Goal: Task Accomplishment & Management: Use online tool/utility

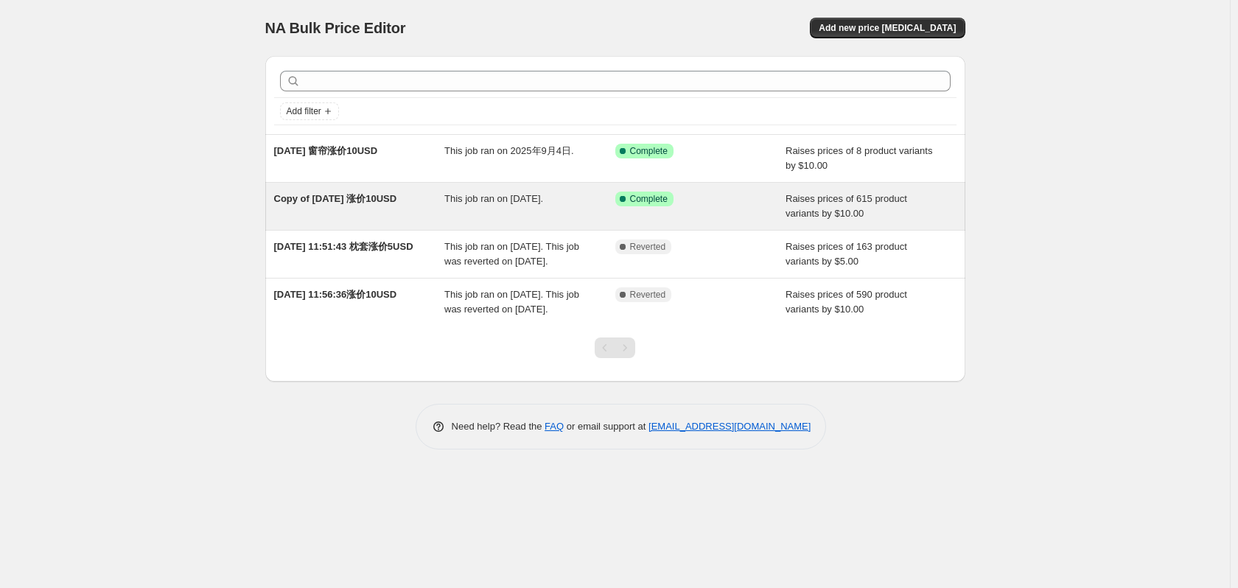
click at [483, 212] on div "This job ran on [DATE]." at bounding box center [529, 206] width 171 height 29
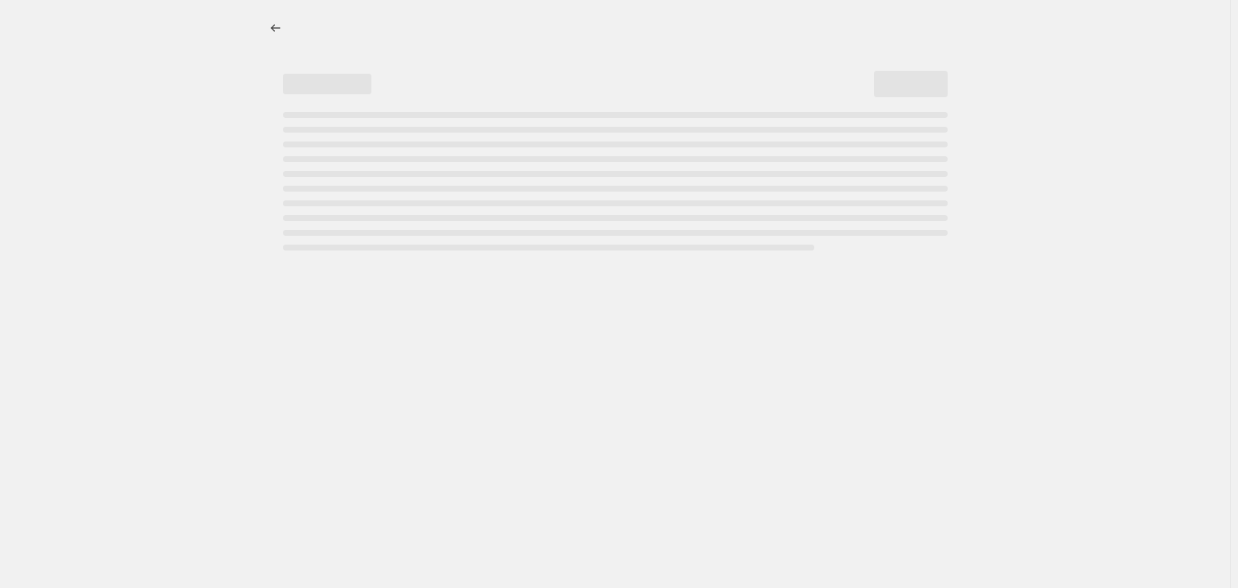
select select "by"
select select "collection"
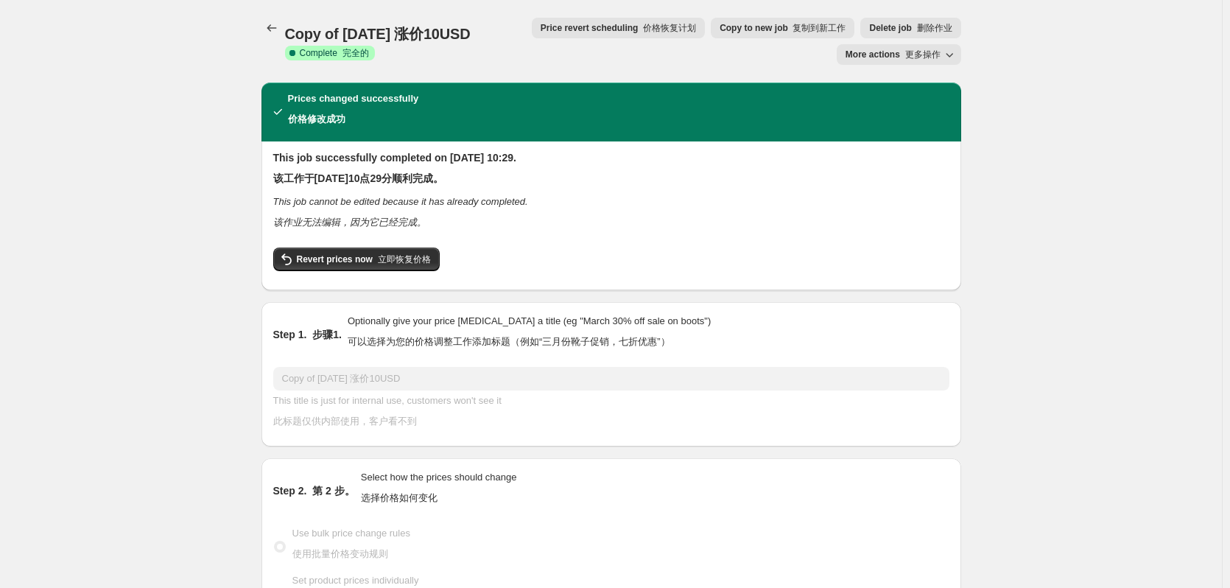
click at [910, 52] on font "更多操作" at bounding box center [922, 54] width 35 height 10
click at [846, 27] on font "复制到新工作" at bounding box center [819, 28] width 53 height 10
select select "by"
select select "collection"
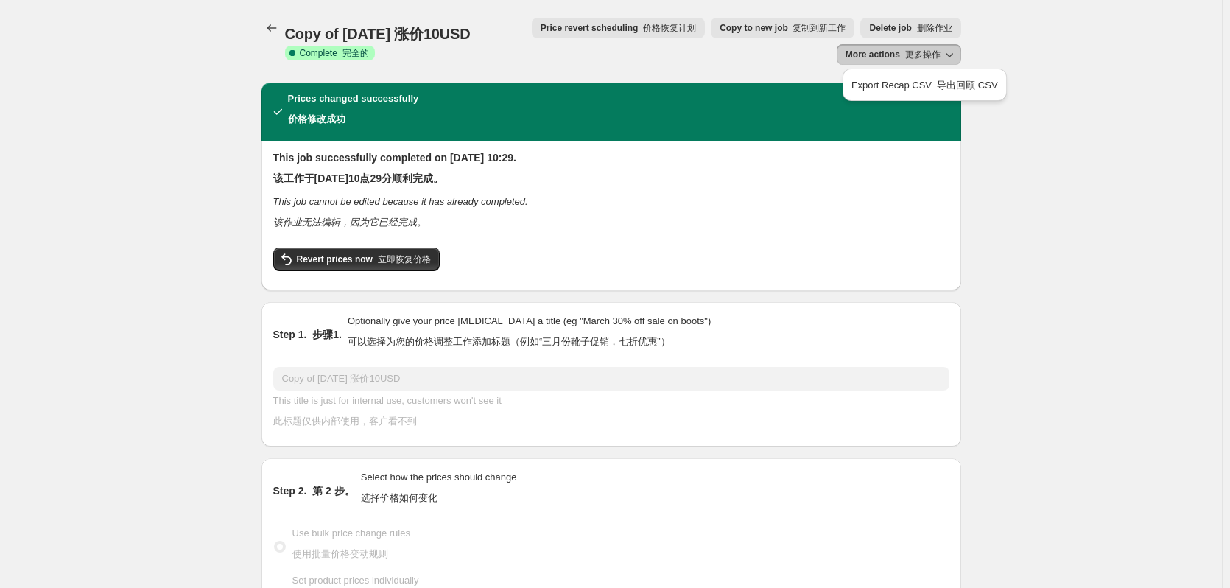
select select "collection"
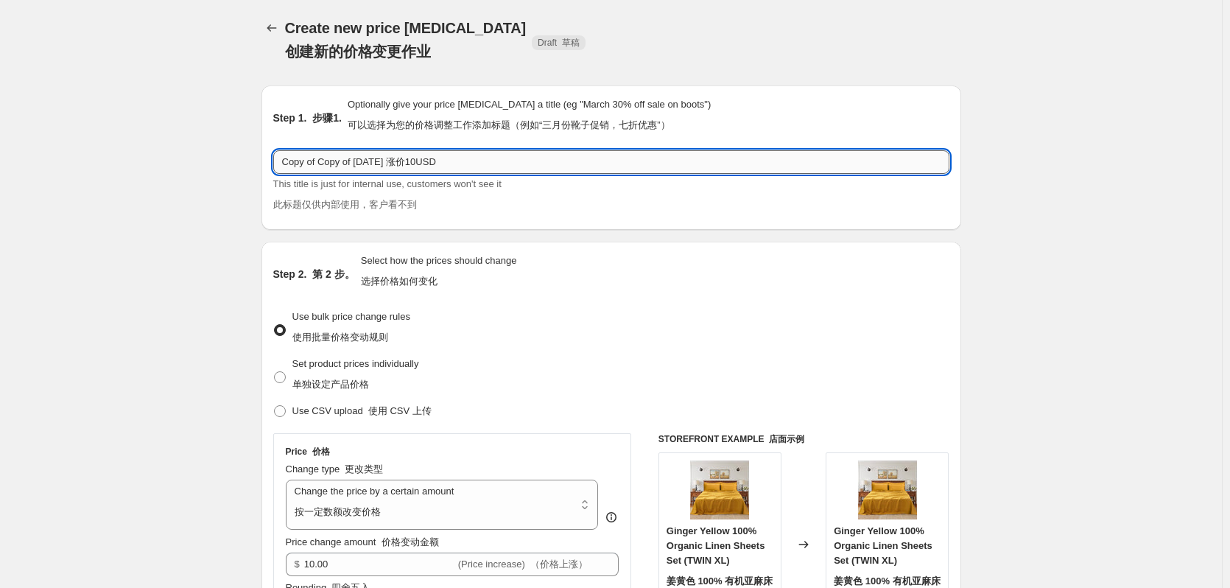
click at [393, 163] on input "Copy of Copy of [DATE] 涨价10USD" at bounding box center [611, 162] width 676 height 24
drag, startPoint x: 407, startPoint y: 162, endPoint x: 418, endPoint y: 163, distance: 11.1
click at [418, 163] on input "Copy of Copy of [DATE] 涨价10USD" at bounding box center [611, 162] width 676 height 24
click at [481, 164] on input "Copy of Copy of [DATE] 涨价10USD" at bounding box center [611, 162] width 676 height 24
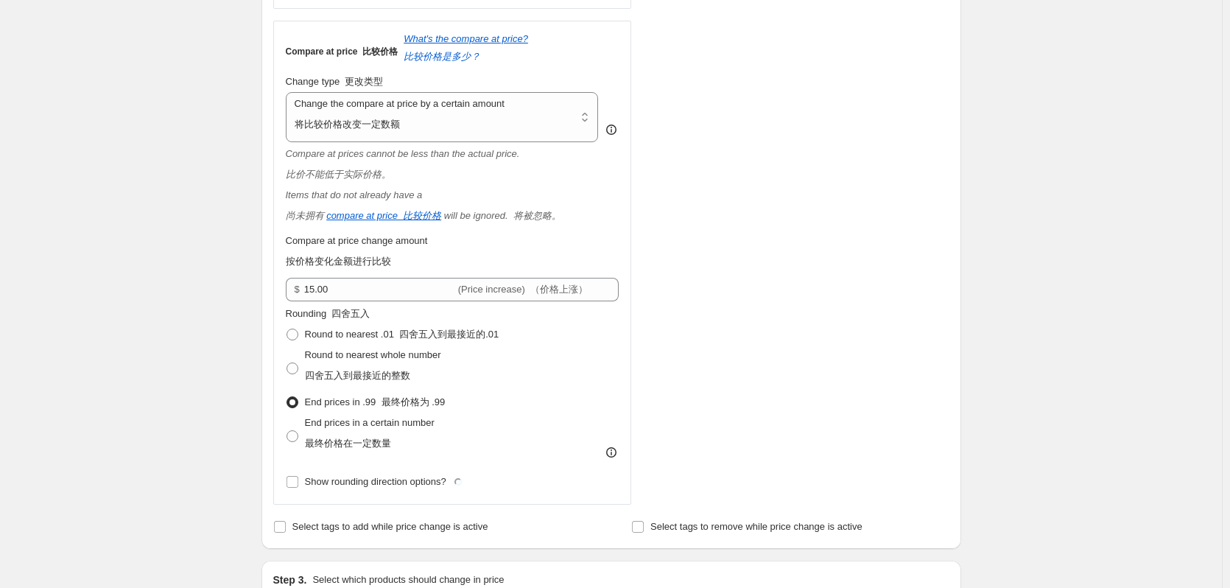
scroll to position [810, 0]
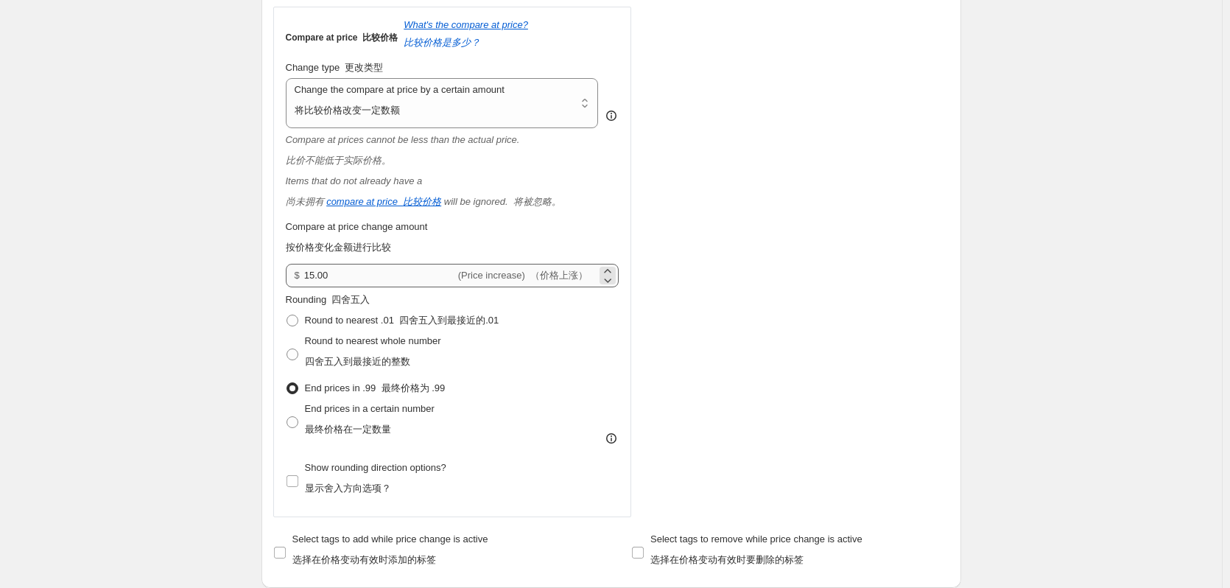
type input "Copy of Copy of [DATE] 涨价10USD"
click at [317, 278] on input "15.00" at bounding box center [379, 276] width 151 height 24
type input "10.00"
click at [258, 296] on div "Step 1. 步骤1. Optionally give your price [MEDICAL_DATA] a title (eg "March 30% o…" at bounding box center [606, 546] width 712 height 2567
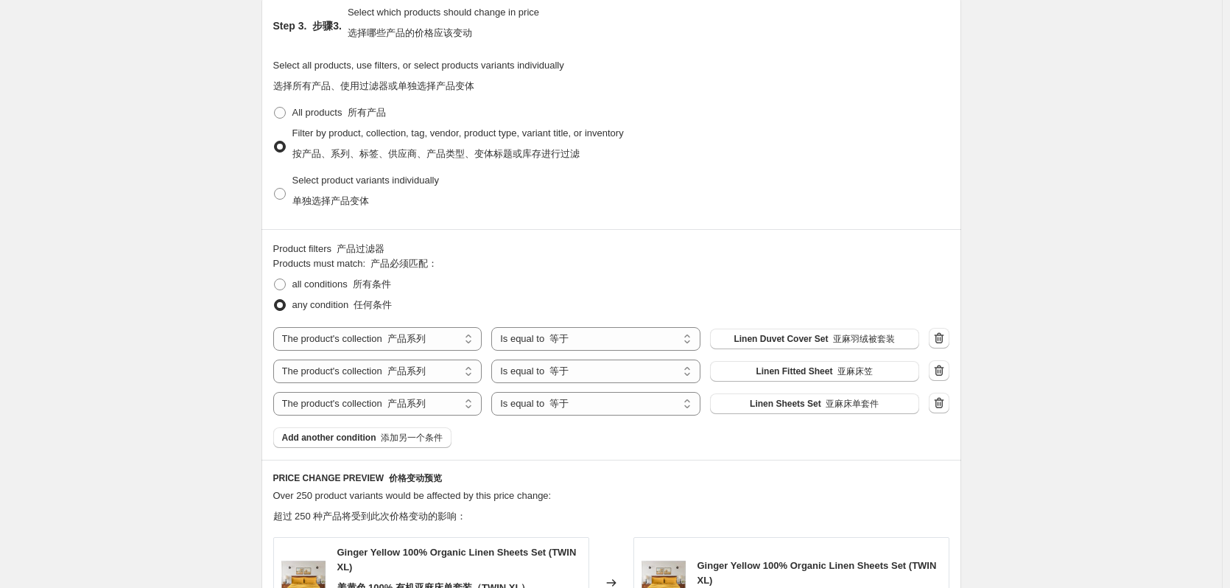
scroll to position [1474, 0]
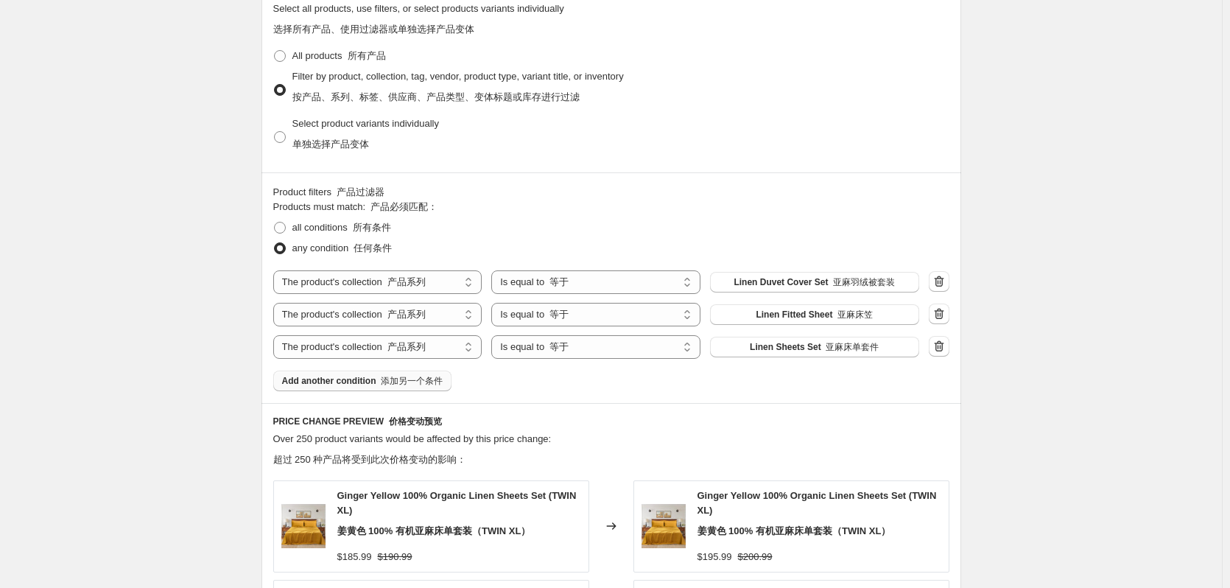
click at [394, 380] on font "添加另一个条件" at bounding box center [412, 381] width 62 height 10
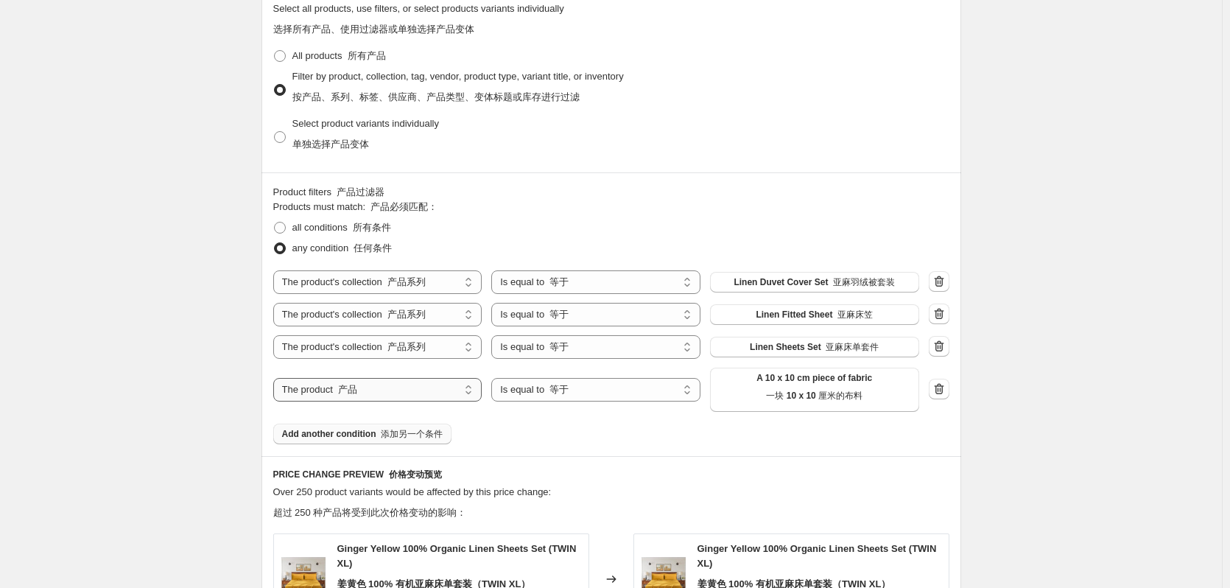
click at [410, 381] on select "The product The product's collection The product's tag The product's vendor The…" at bounding box center [377, 390] width 209 height 24
click at [410, 388] on select "The product The product's collection The product's tag The product's vendor The…" at bounding box center [377, 390] width 209 height 24
select select "collection"
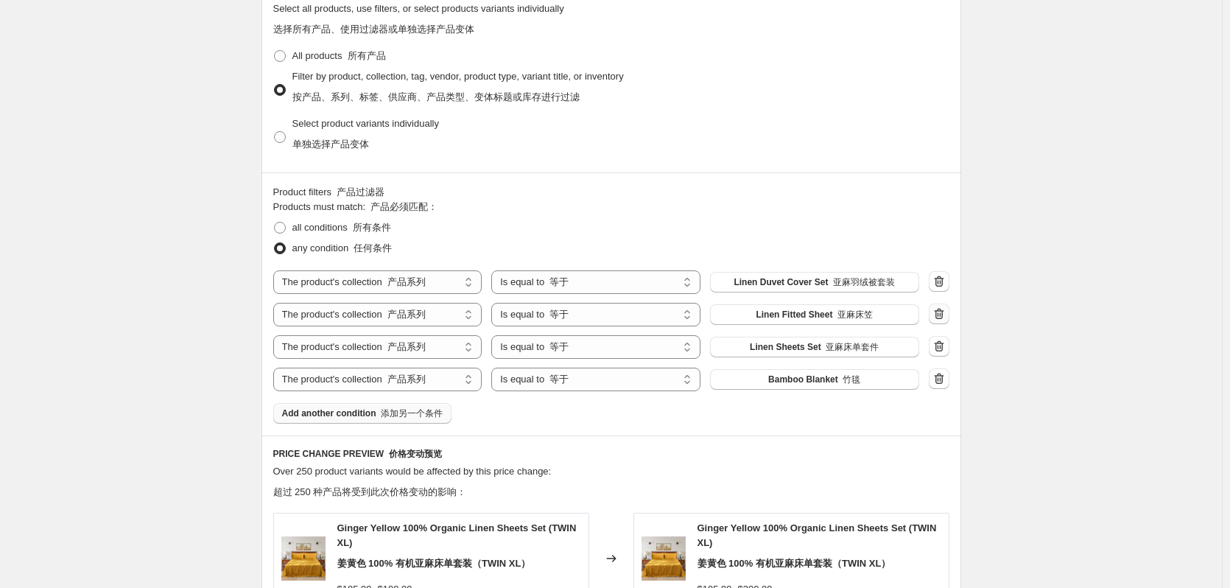
click at [942, 313] on icon "button" at bounding box center [939, 313] width 15 height 15
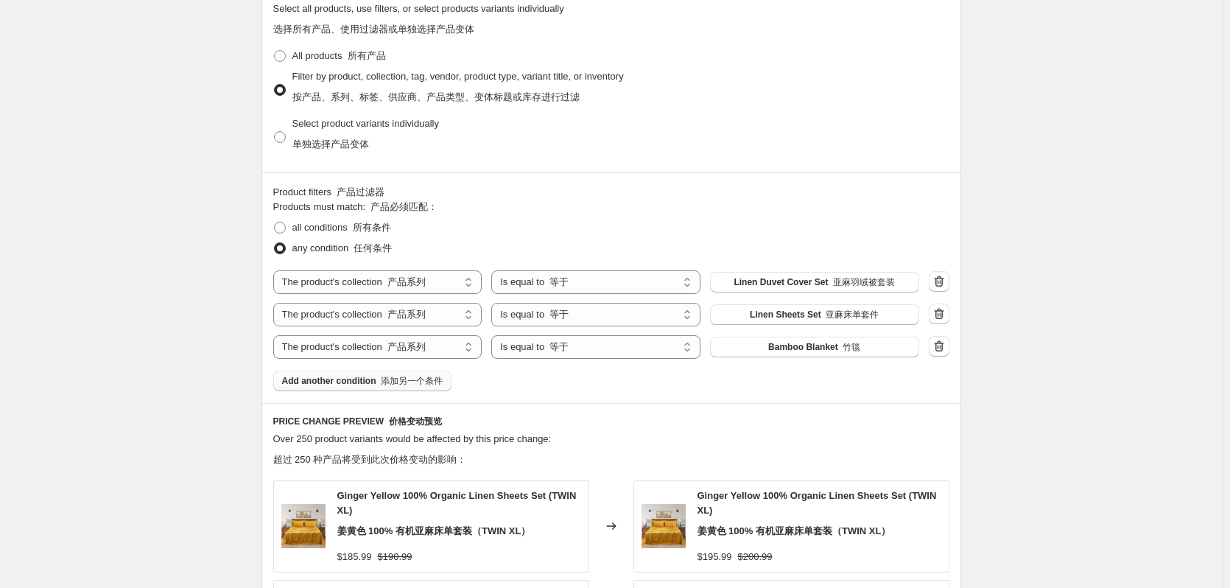
click at [836, 351] on span "Bamboo Blanket 竹毯" at bounding box center [814, 347] width 92 height 12
click at [868, 338] on button "Bamboo Blanket 竹毯" at bounding box center [814, 347] width 209 height 21
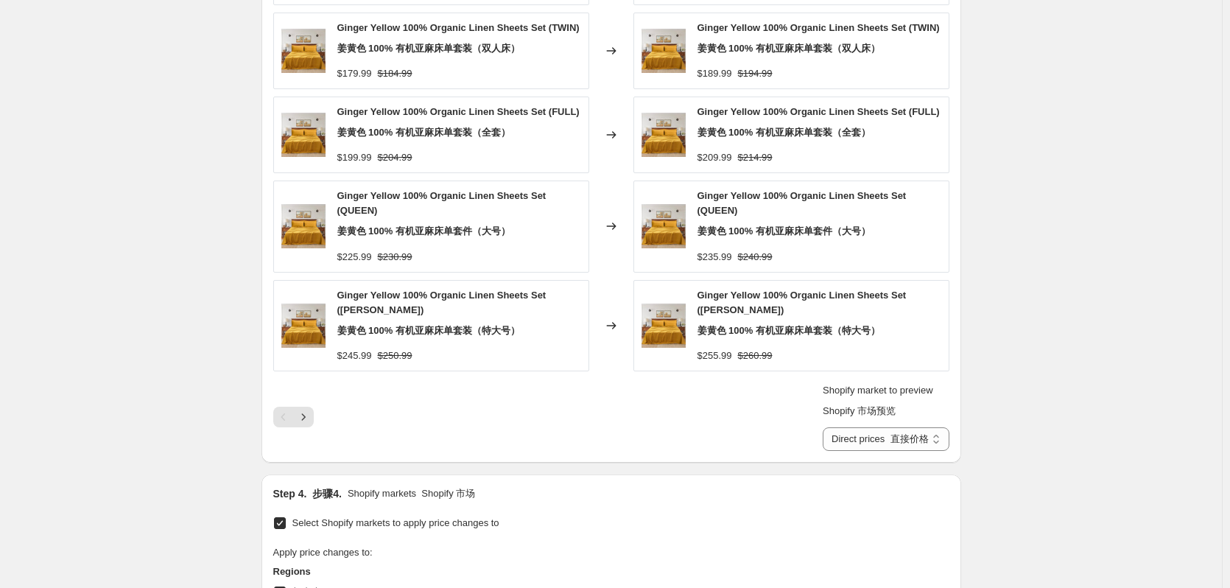
scroll to position [2063, 0]
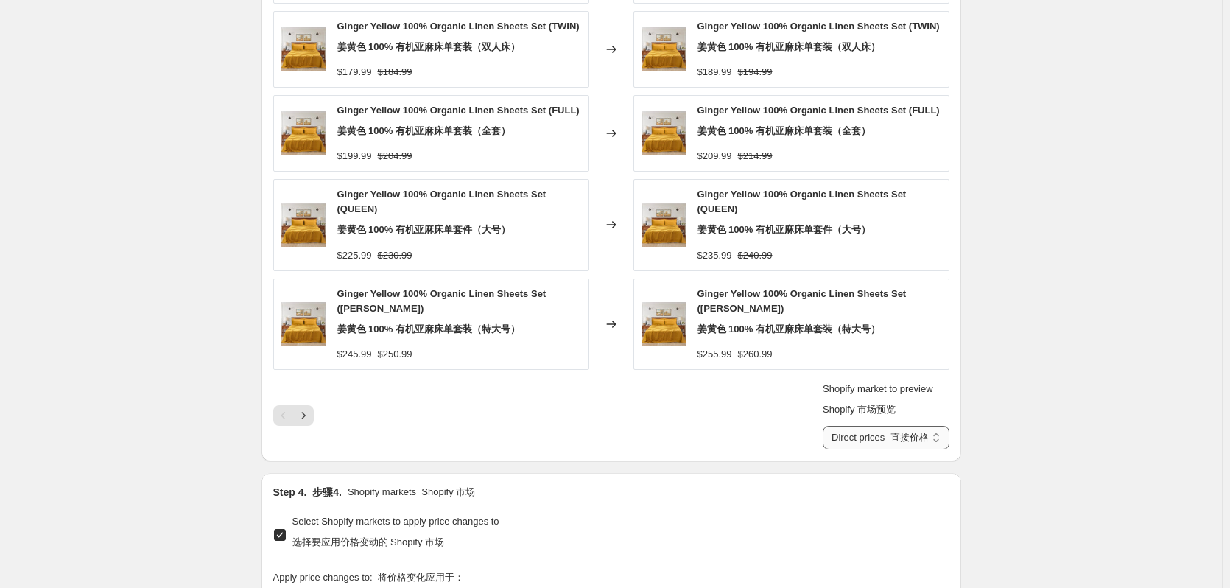
click at [888, 426] on select "Direct prices 加拿大 美国" at bounding box center [886, 438] width 126 height 24
click at [309, 408] on icon "Next" at bounding box center [303, 415] width 15 height 15
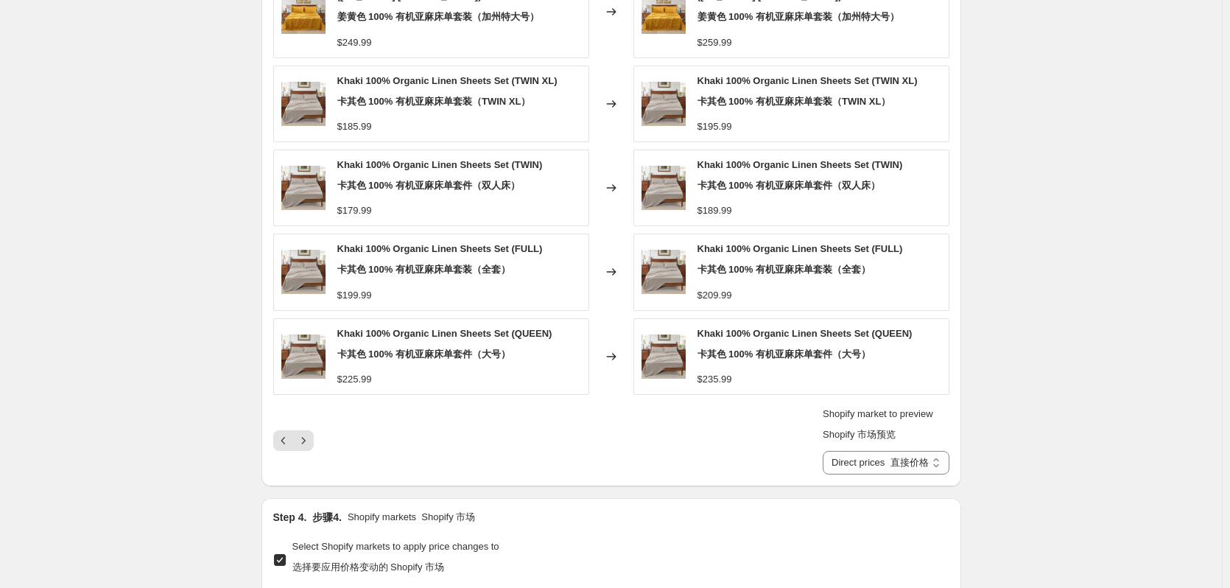
scroll to position [1989, 0]
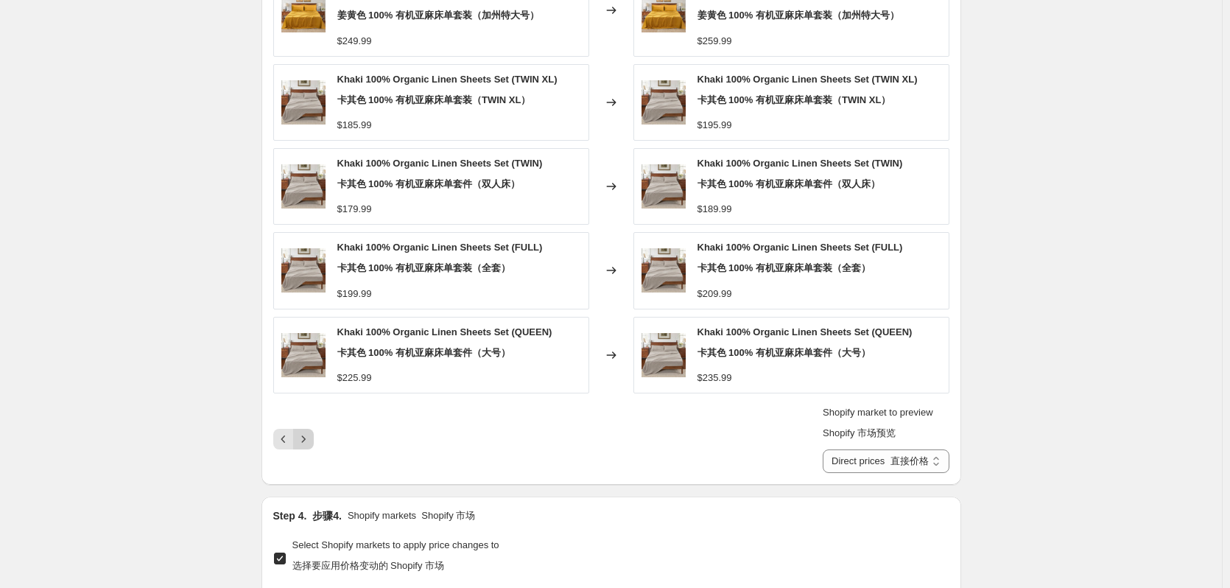
click at [306, 455] on div "Shopify market to preview Shopify 市场预览 Direct prices 加拿大 美国 Direct prices 直接价格" at bounding box center [611, 439] width 676 height 68
click at [306, 449] on button "Next" at bounding box center [303, 439] width 21 height 21
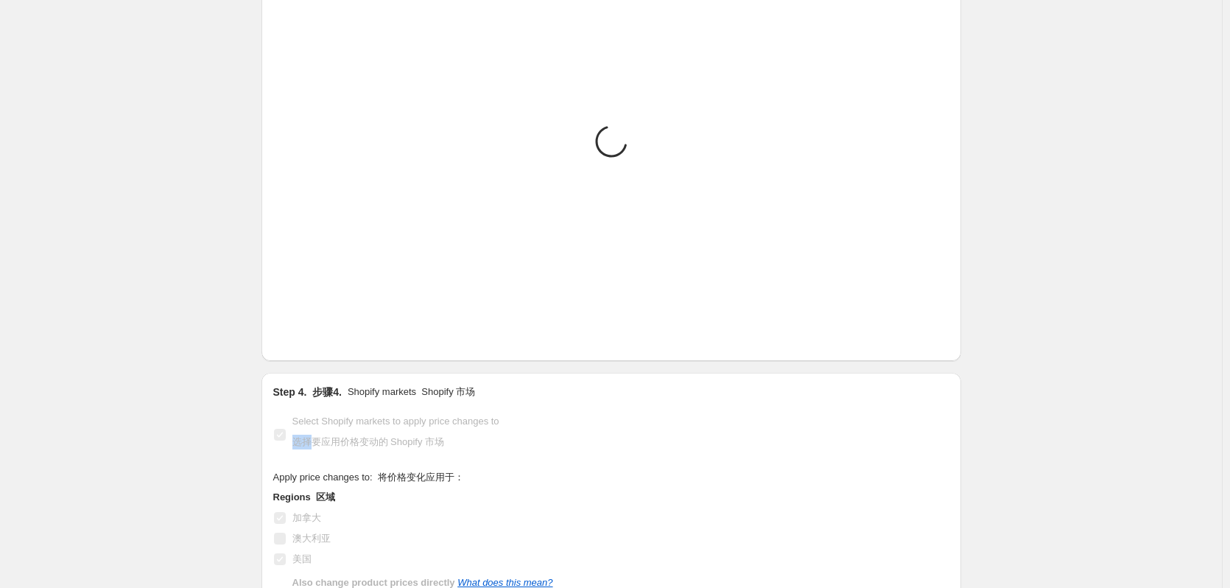
click at [306, 447] on font "选择要应用价格变动的 Shopify 市场" at bounding box center [369, 441] width 153 height 11
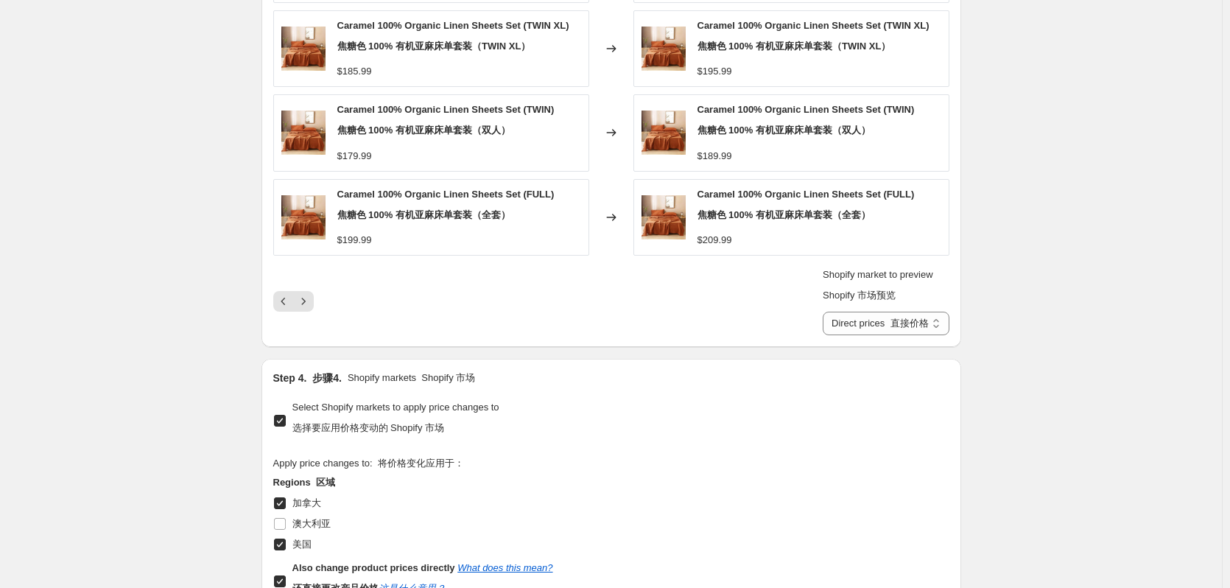
scroll to position [2081, 0]
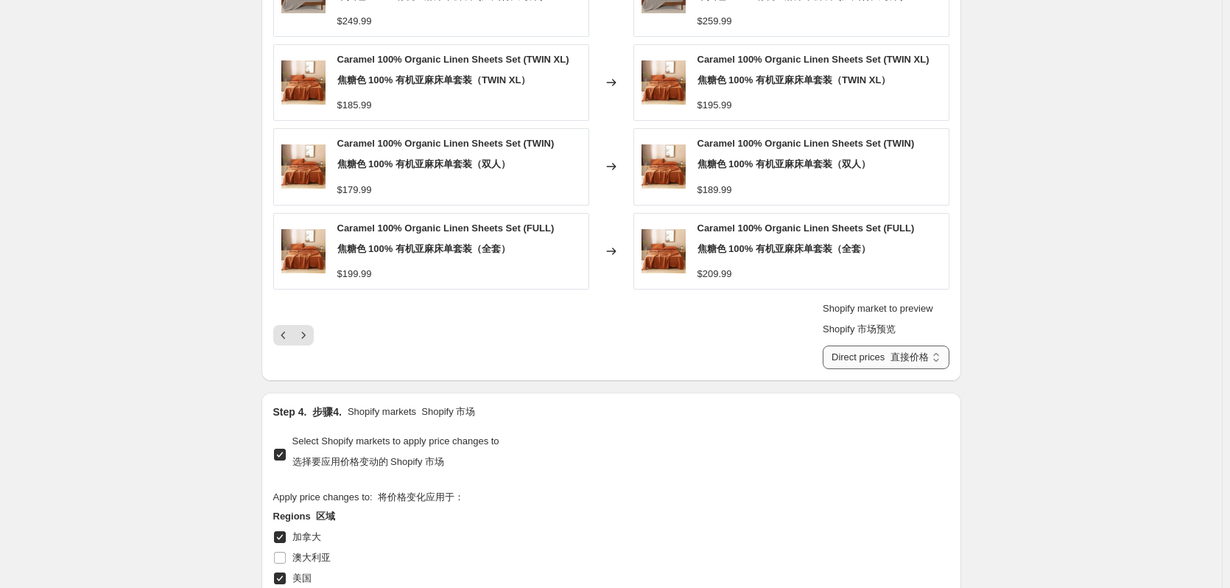
click at [895, 350] on select "Direct prices 加拿大 美国" at bounding box center [886, 358] width 126 height 24
select select "29664313603"
click at [842, 346] on select "Direct prices 加拿大 美国" at bounding box center [886, 358] width 126 height 24
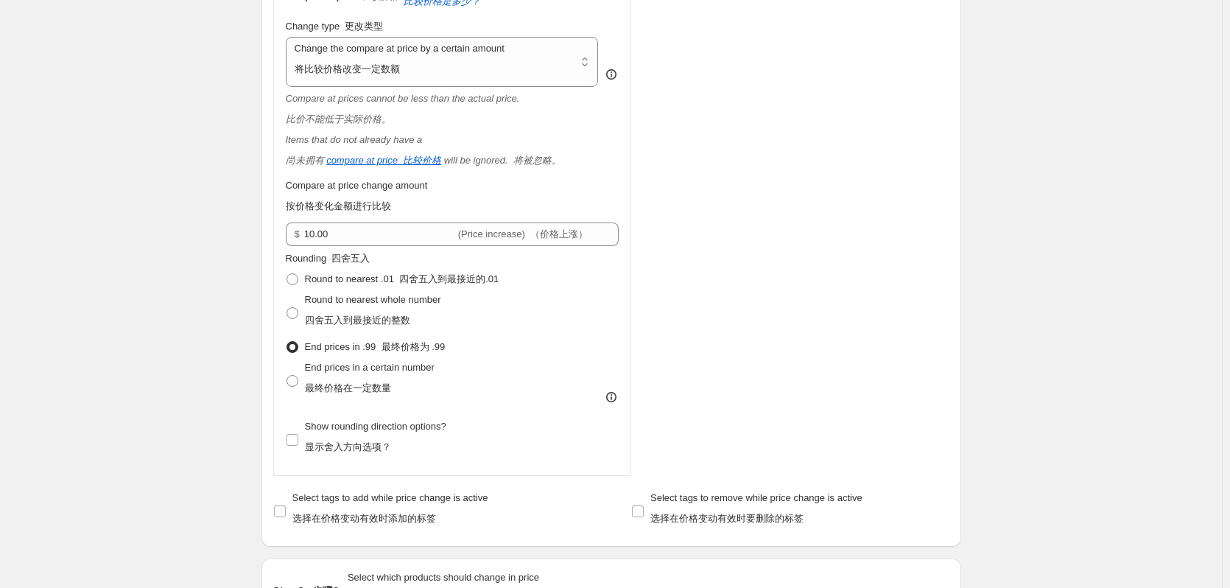
scroll to position [829, 0]
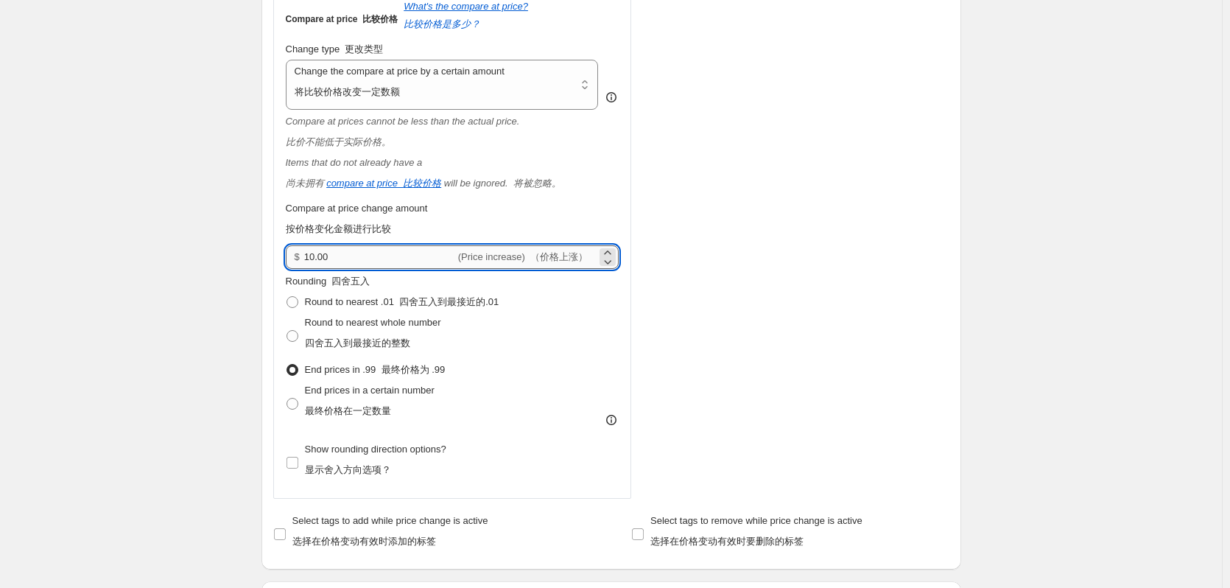
click at [318, 257] on input "10.00" at bounding box center [379, 257] width 151 height 24
type input "11.00"
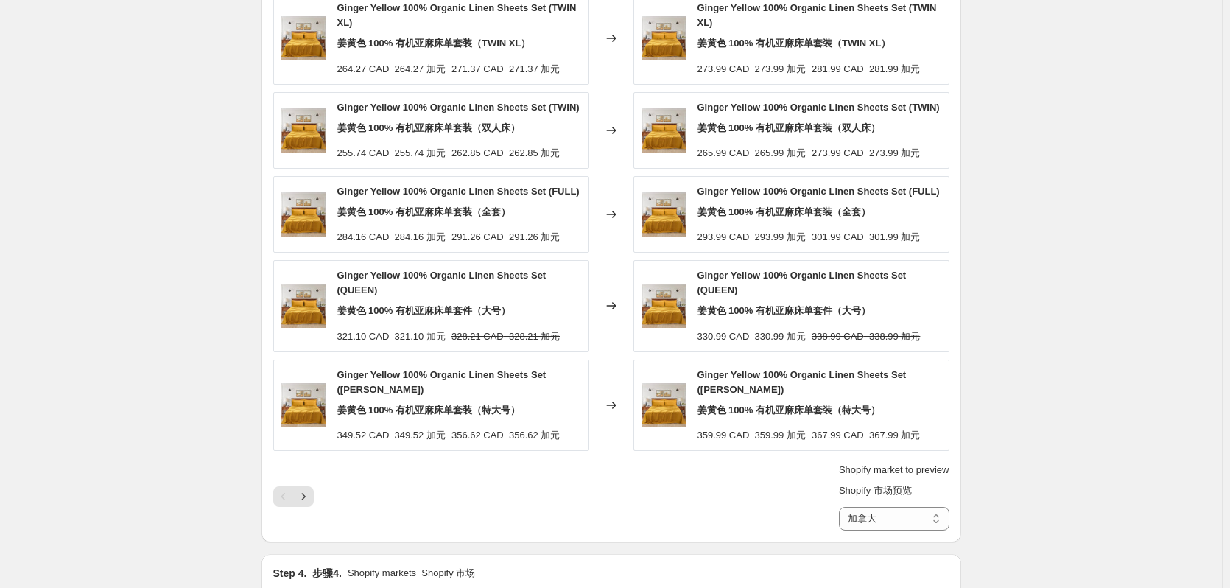
scroll to position [2008, 0]
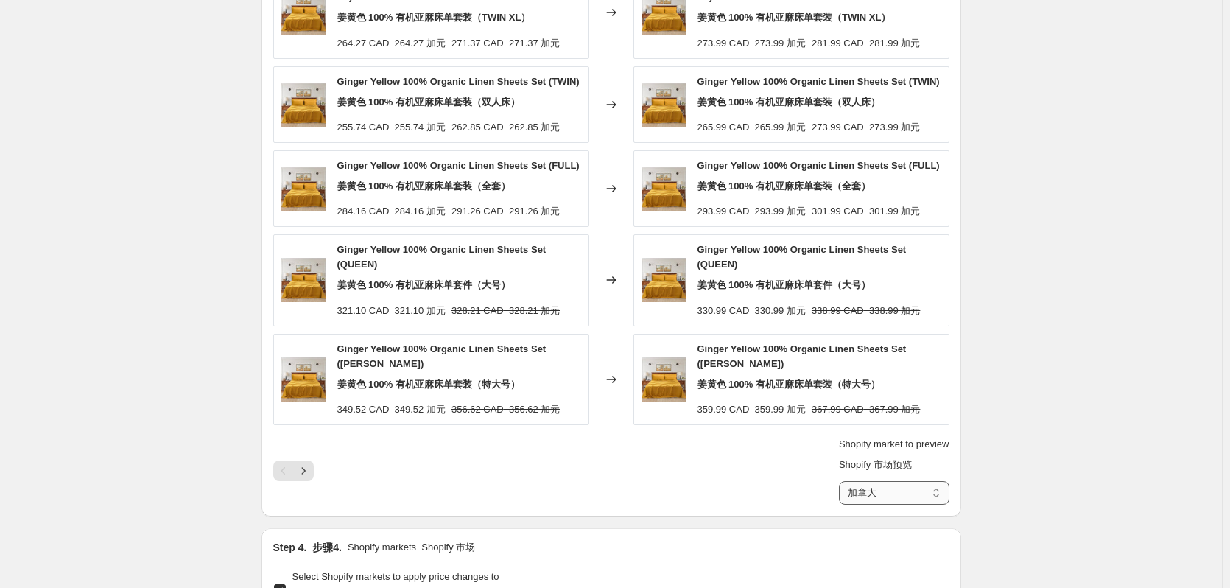
click at [865, 481] on select "Direct prices 加拿大 美国" at bounding box center [894, 493] width 111 height 24
click at [864, 496] on div "PRICE CHANGE PREVIEW 价格变动预览 Over 250 product variants would be affected by this…" at bounding box center [612, 202] width 700 height 627
drag, startPoint x: 874, startPoint y: 474, endPoint x: 873, endPoint y: 491, distance: 17.0
click at [874, 481] on select "Direct prices 加拿大 美国" at bounding box center [894, 493] width 111 height 24
select select "direct"
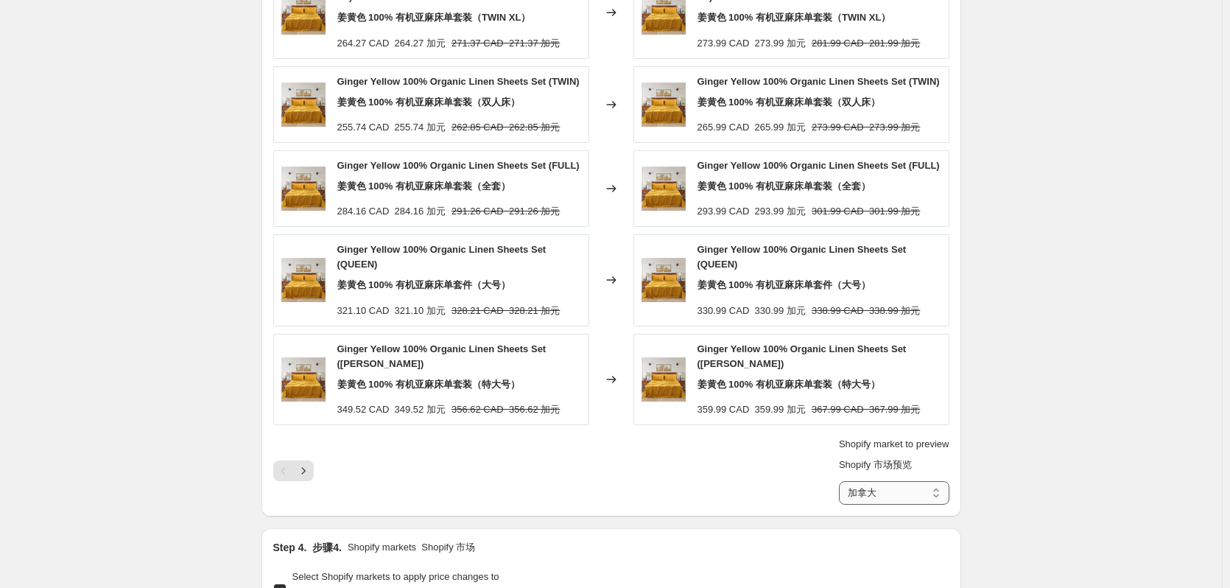
click at [842, 481] on select "Direct prices 加拿大 美国" at bounding box center [894, 493] width 111 height 24
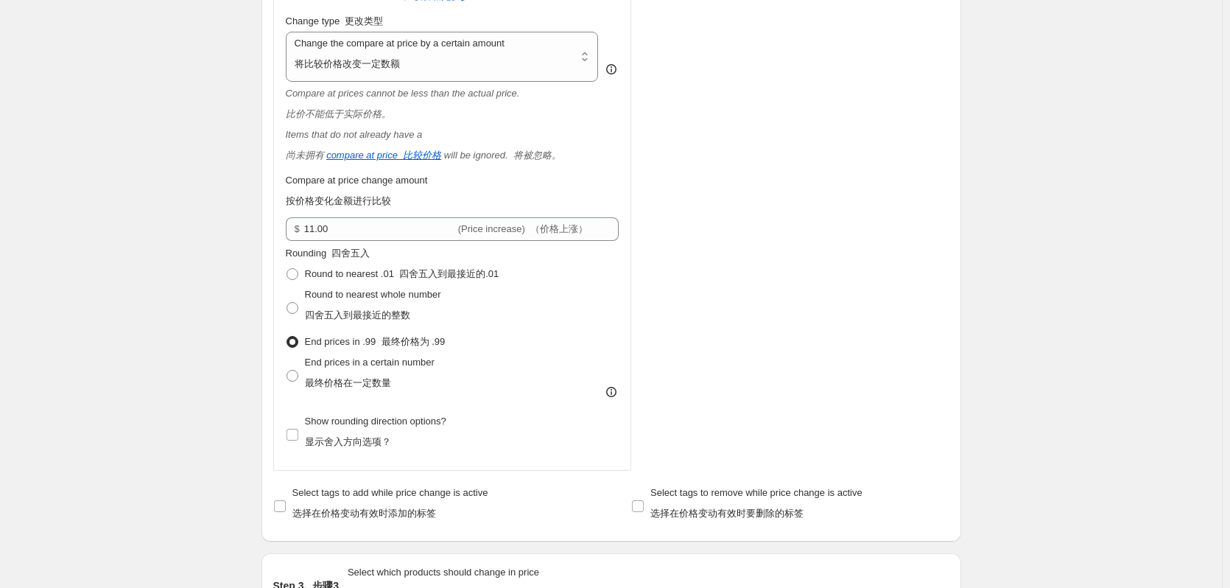
scroll to position [829, 0]
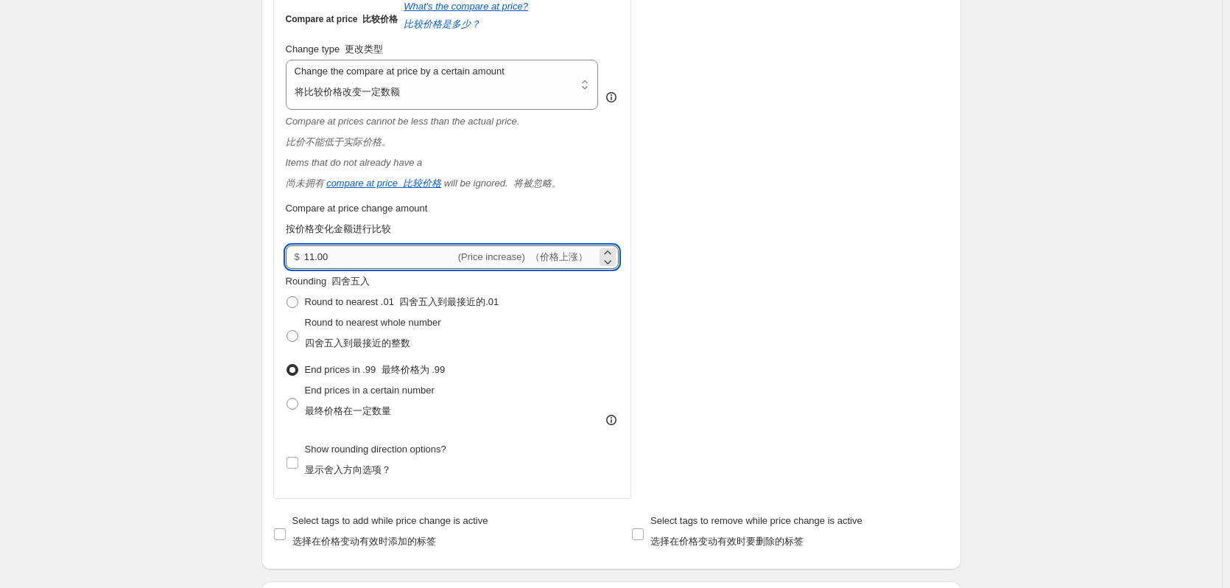
click at [319, 254] on input "11.00" at bounding box center [379, 257] width 151 height 24
click at [316, 255] on input "11.00" at bounding box center [379, 257] width 151 height 24
click at [316, 254] on input "11.00" at bounding box center [379, 257] width 151 height 24
drag, startPoint x: 168, startPoint y: 178, endPoint x: 201, endPoint y: 178, distance: 33.2
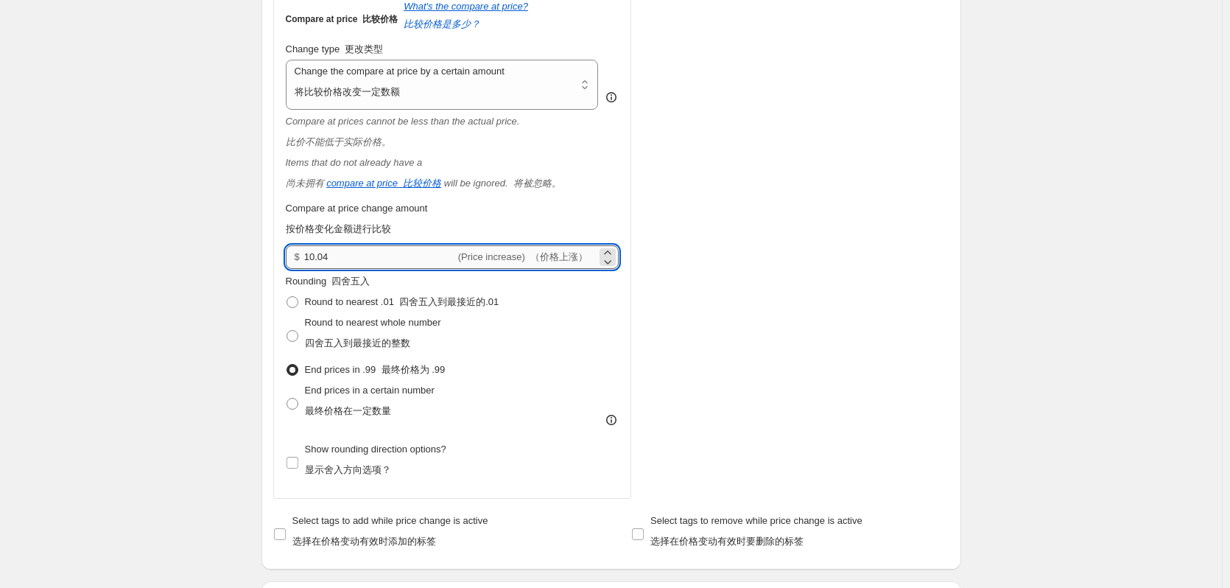
click at [335, 254] on input "10.04" at bounding box center [379, 257] width 151 height 24
type input "10.00"
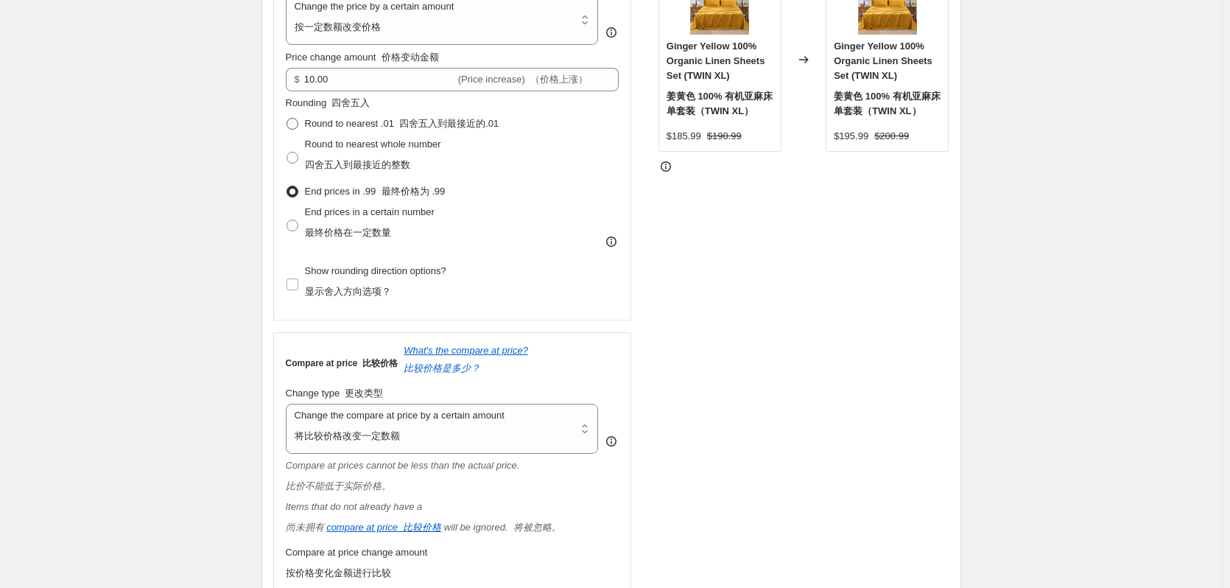
scroll to position [460, 0]
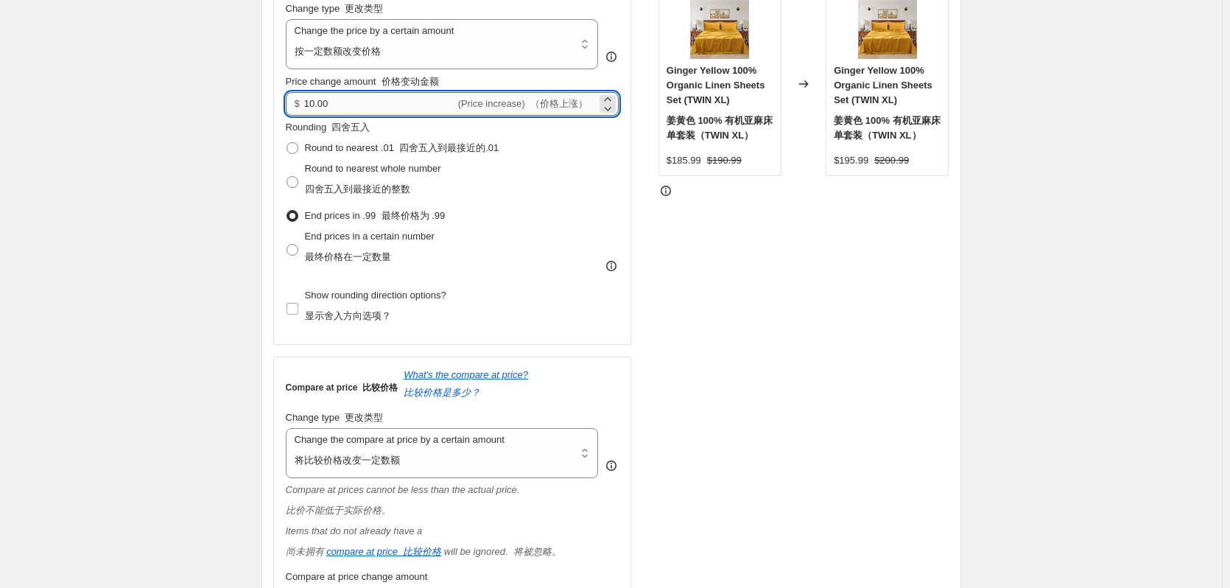
click at [318, 103] on input "10.00" at bounding box center [379, 104] width 151 height 24
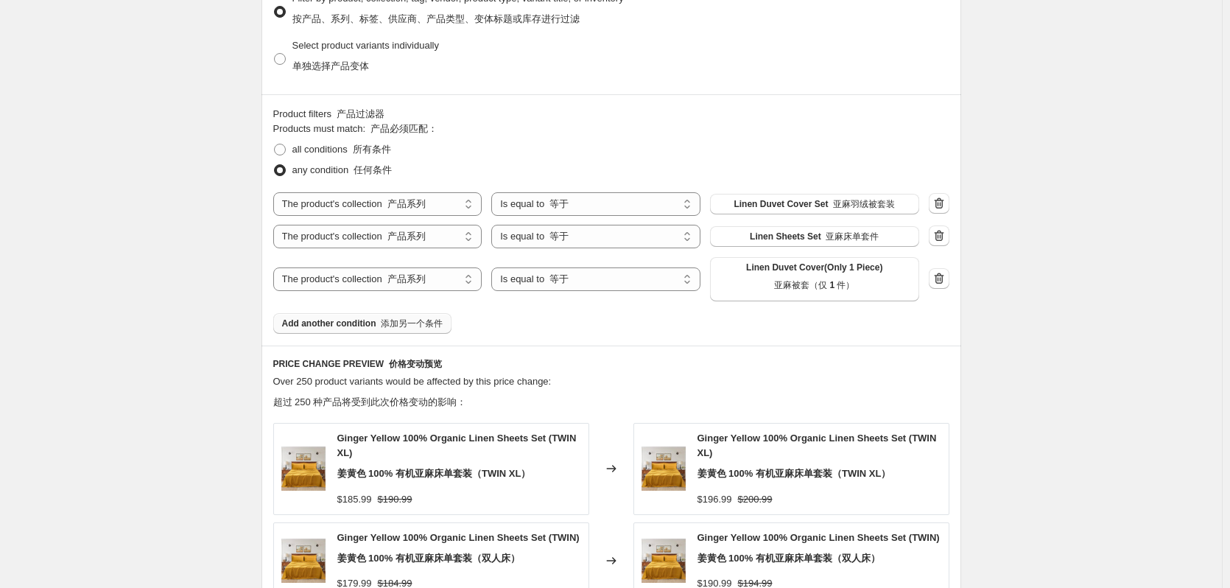
scroll to position [1566, 0]
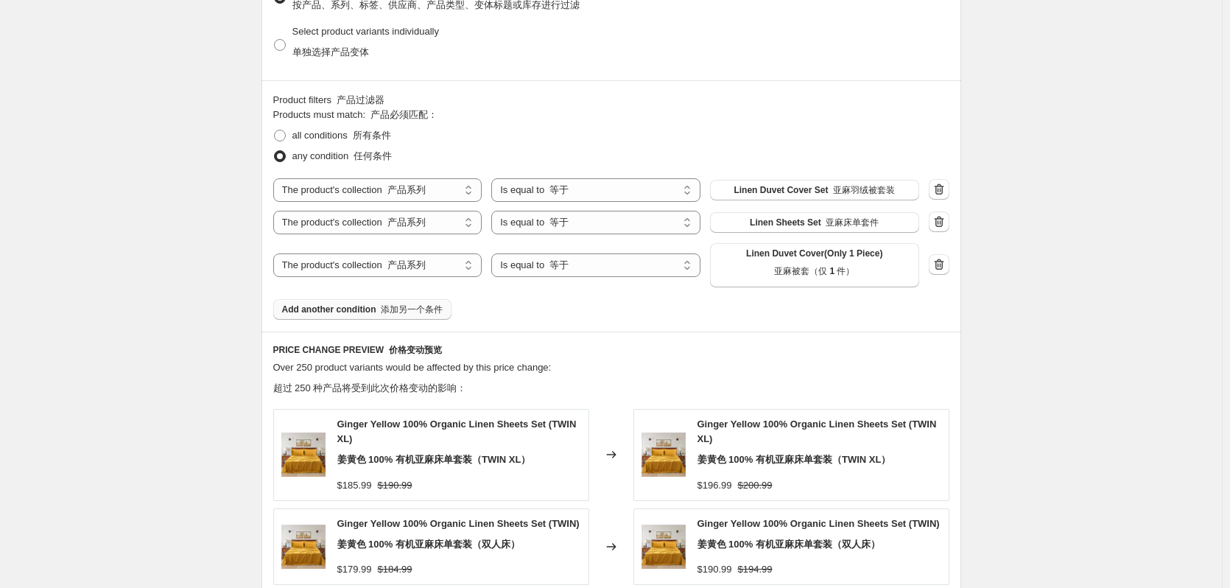
click at [1042, 213] on div "Create new price [MEDICAL_DATA]. This page is ready Create new price [MEDICAL_D…" at bounding box center [611, -1] width 1222 height 3131
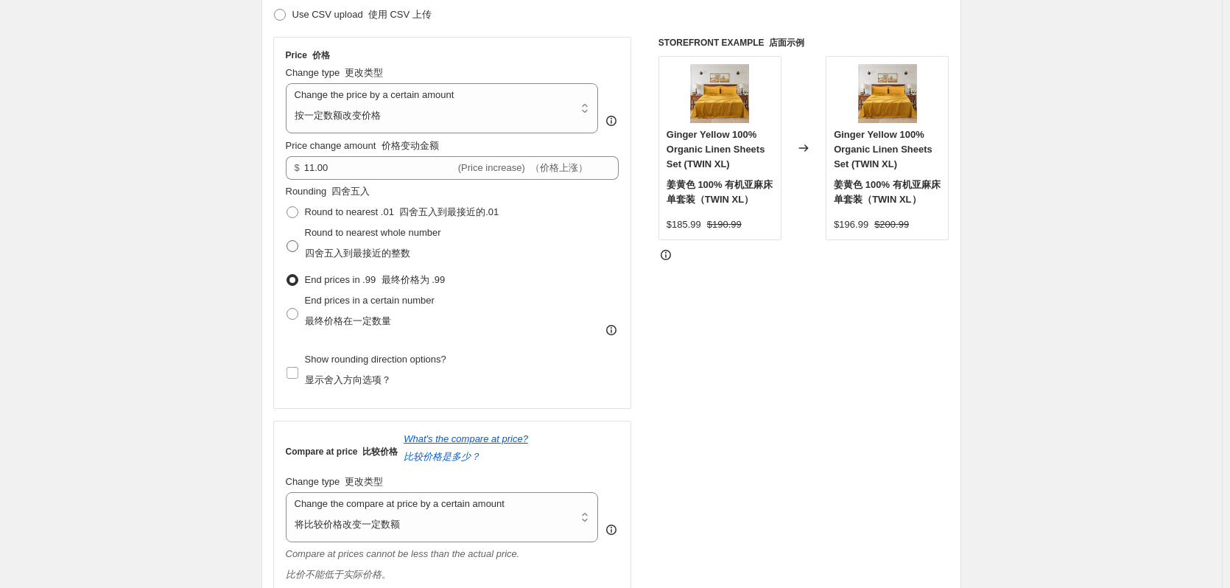
scroll to position [313, 0]
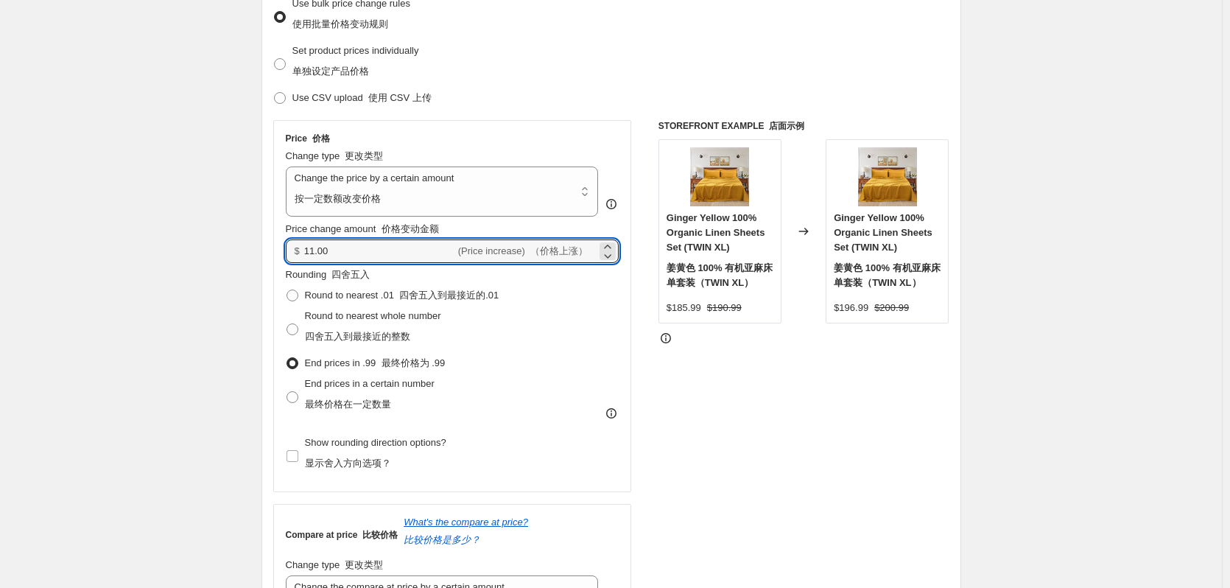
drag, startPoint x: 317, startPoint y: 246, endPoint x: 295, endPoint y: 250, distance: 21.7
click at [297, 250] on div "$ 11.00 (Price increase) （价格上涨）" at bounding box center [453, 251] width 334 height 24
click at [309, 253] on input "9.00" at bounding box center [379, 251] width 151 height 24
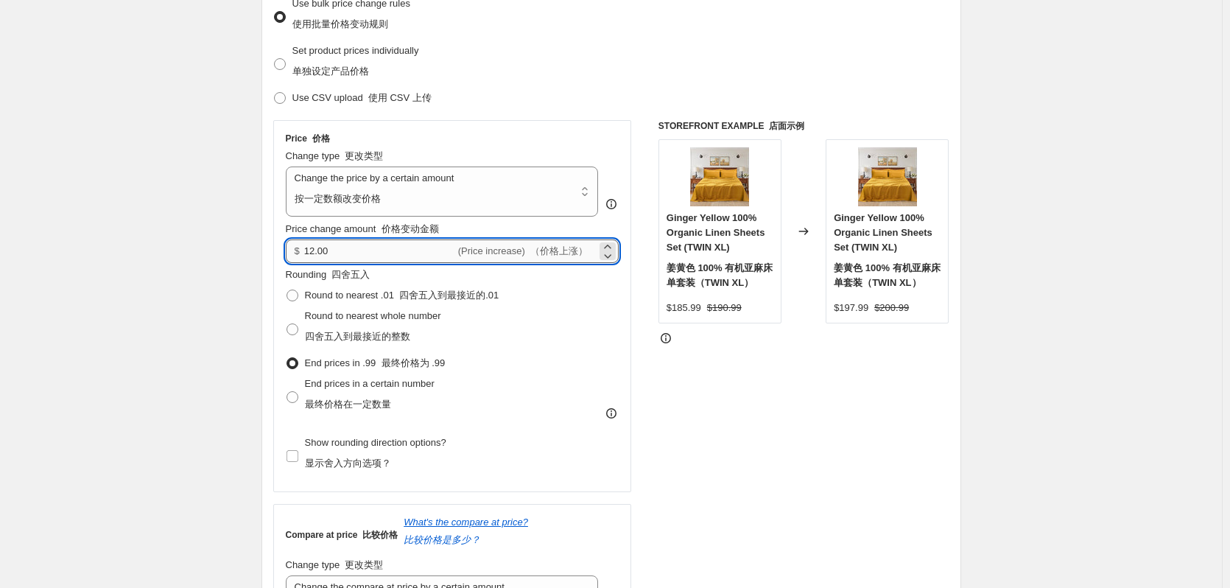
click at [318, 250] on input "12.00" at bounding box center [379, 251] width 151 height 24
type input "10.00"
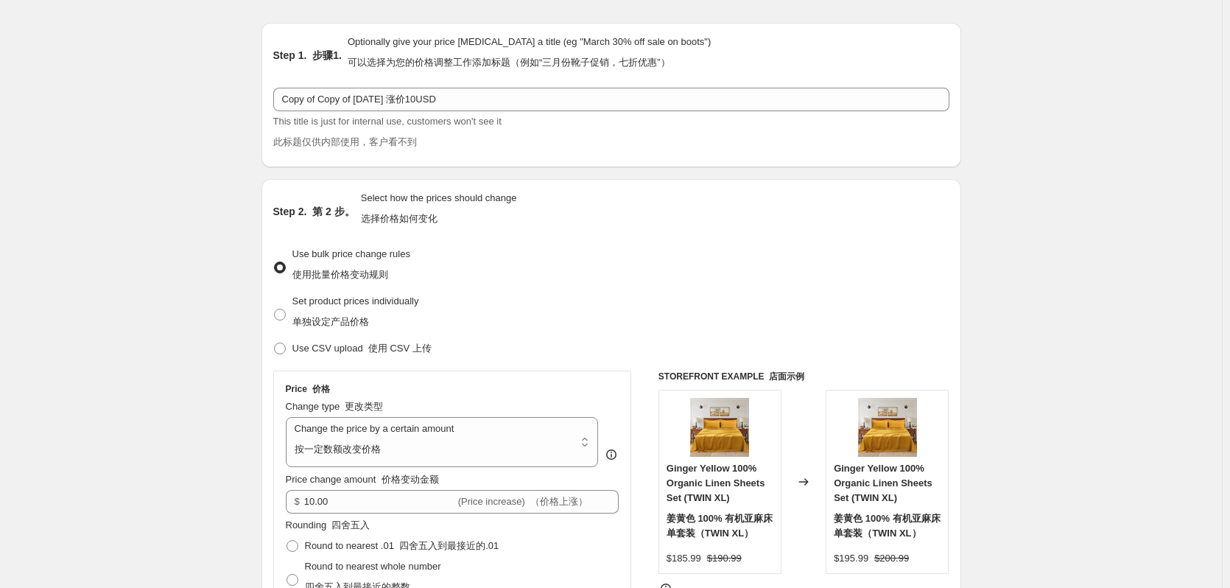
scroll to position [0, 0]
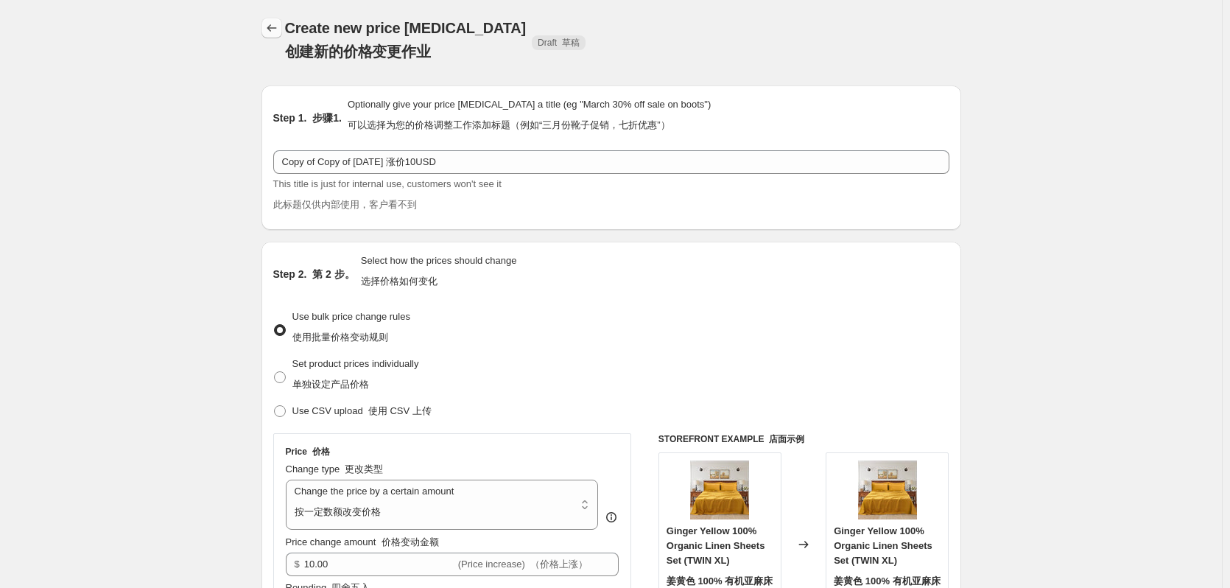
click at [271, 21] on button "Price change jobs" at bounding box center [272, 28] width 21 height 21
